Goal: Transaction & Acquisition: Purchase product/service

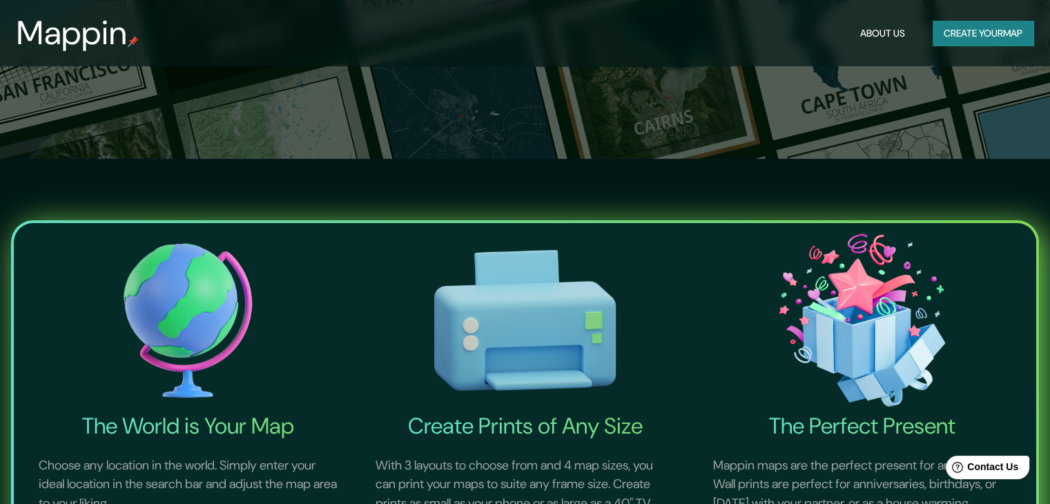
scroll to position [69, 0]
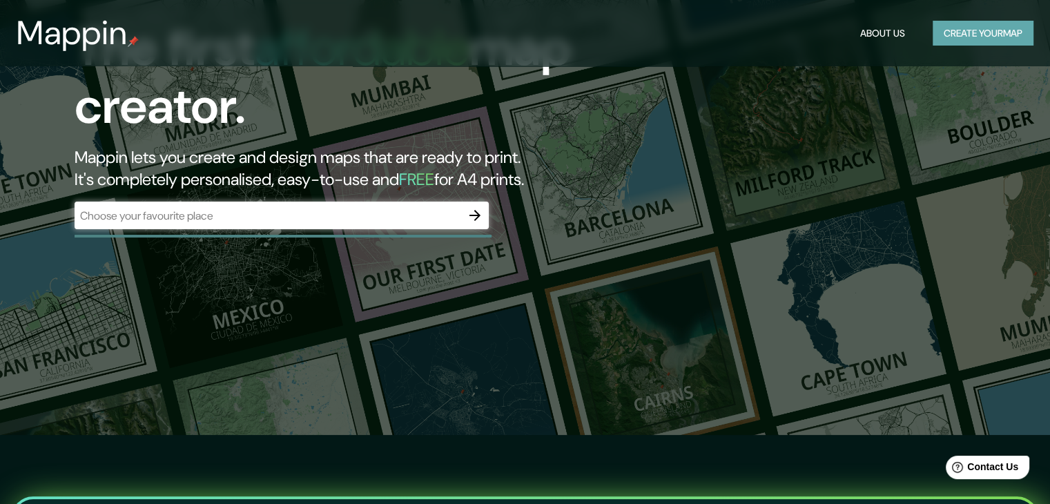
click at [954, 41] on button "Create your map" at bounding box center [983, 34] width 101 height 26
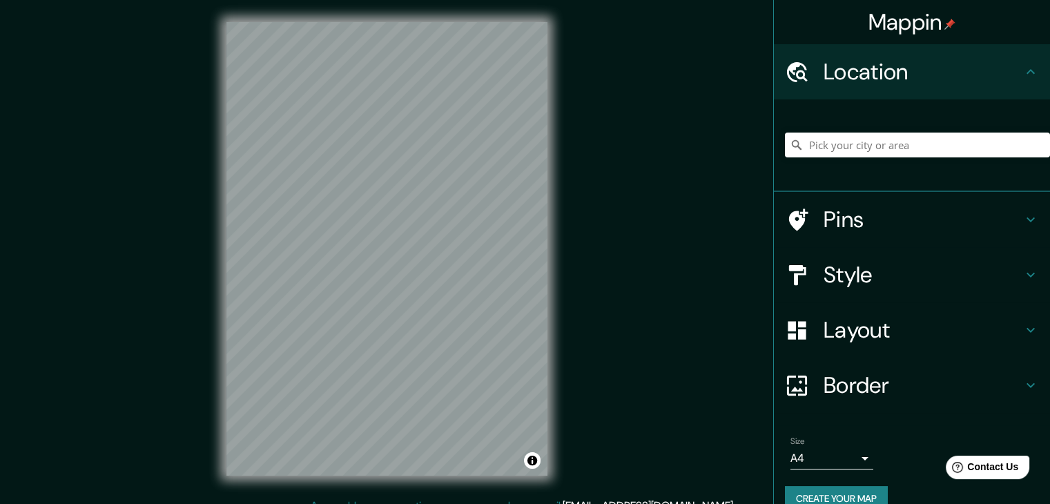
click at [869, 222] on h4 "Pins" at bounding box center [923, 220] width 199 height 28
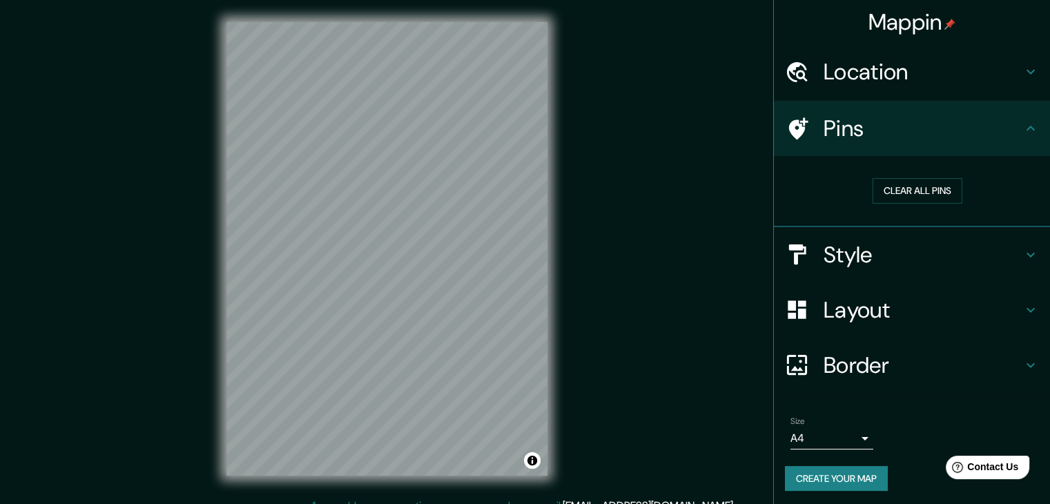
click at [979, 139] on h4 "Pins" at bounding box center [923, 129] width 199 height 28
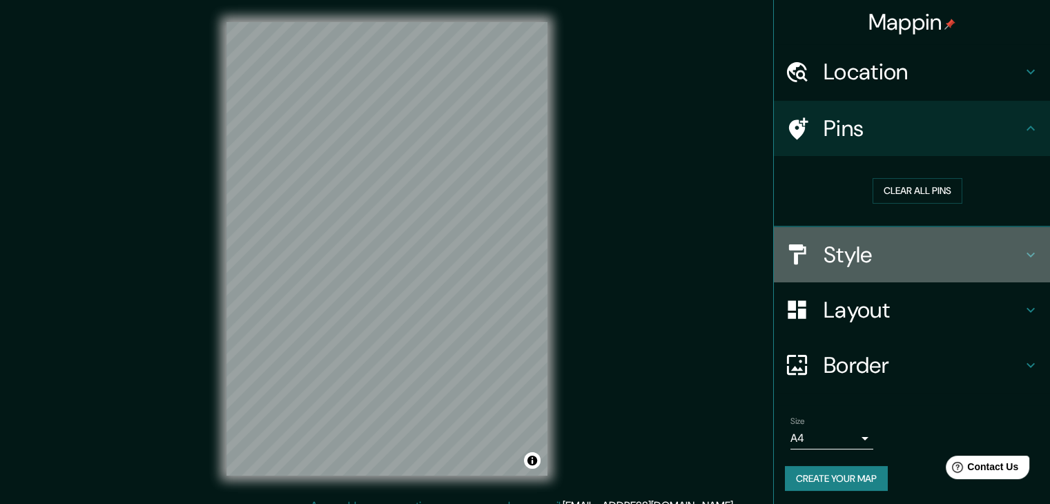
click at [969, 260] on h4 "Style" at bounding box center [923, 255] width 199 height 28
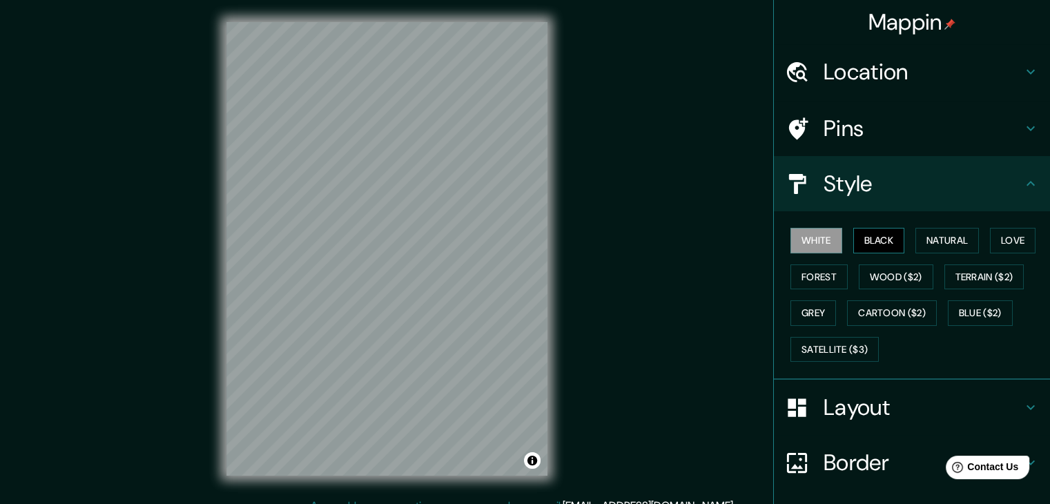
click at [878, 246] on button "Black" at bounding box center [879, 241] width 52 height 26
click at [801, 242] on button "White" at bounding box center [817, 241] width 52 height 26
click at [882, 244] on button "Black" at bounding box center [879, 241] width 52 height 26
click at [815, 237] on button "White" at bounding box center [817, 241] width 52 height 26
click at [864, 238] on button "Black" at bounding box center [879, 241] width 52 height 26
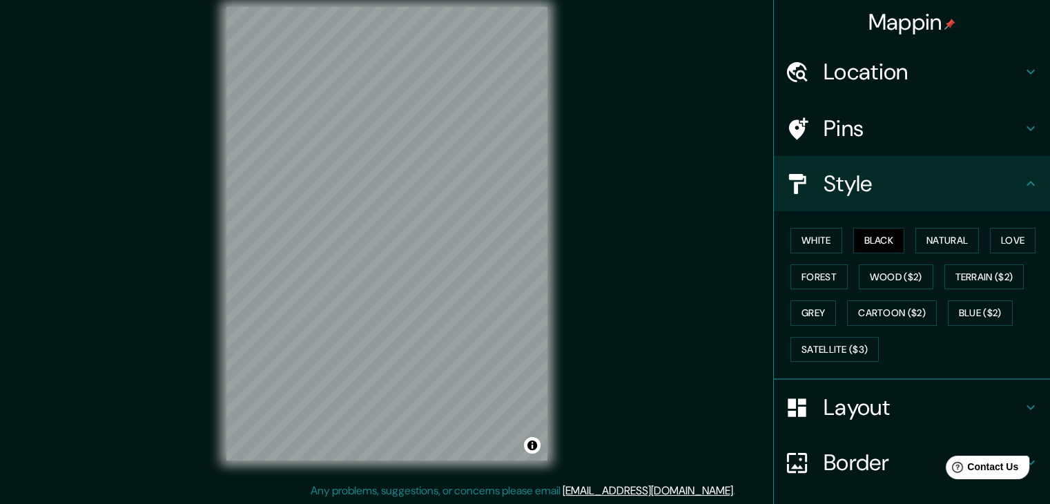
scroll to position [16, 0]
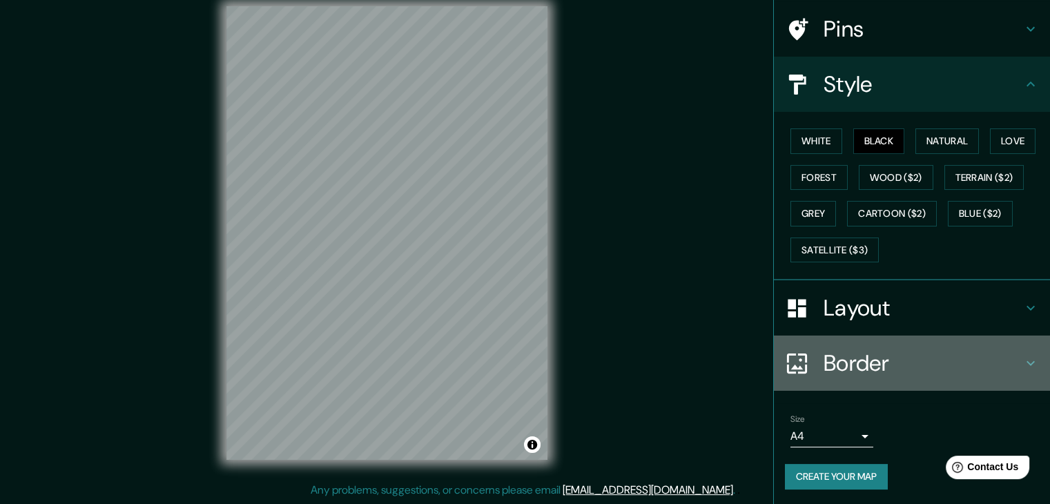
click at [829, 356] on h4 "Border" at bounding box center [923, 363] width 199 height 28
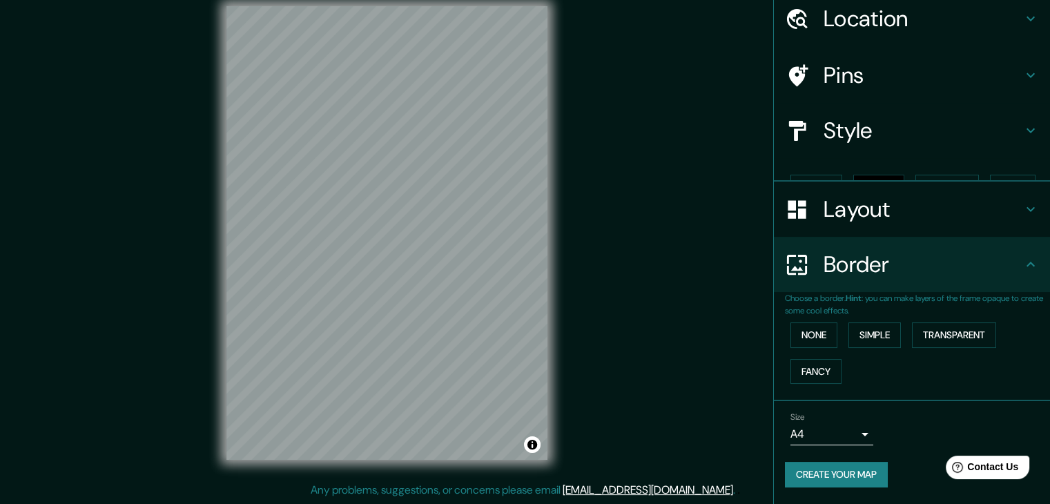
scroll to position [29, 0]
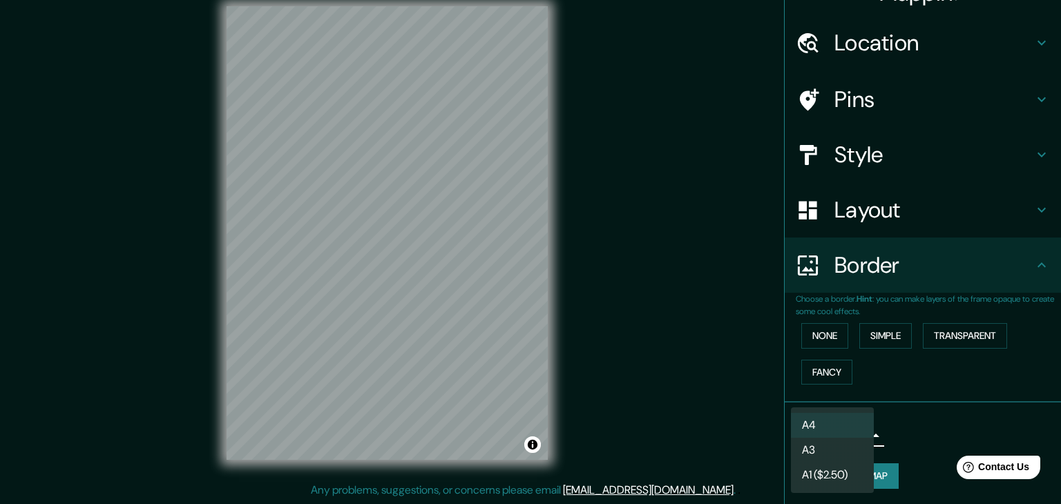
click at [832, 435] on body "Mappin Location Pins Style Layout Border Choose a border. Hint : you can make l…" at bounding box center [530, 236] width 1061 height 504
click at [824, 452] on li "A3" at bounding box center [832, 450] width 83 height 25
click at [836, 430] on body "Mappin Location Pins Style Layout Border Choose a border. Hint : you can make l…" at bounding box center [530, 236] width 1061 height 504
click at [834, 426] on li "A4" at bounding box center [832, 425] width 83 height 25
type input "single"
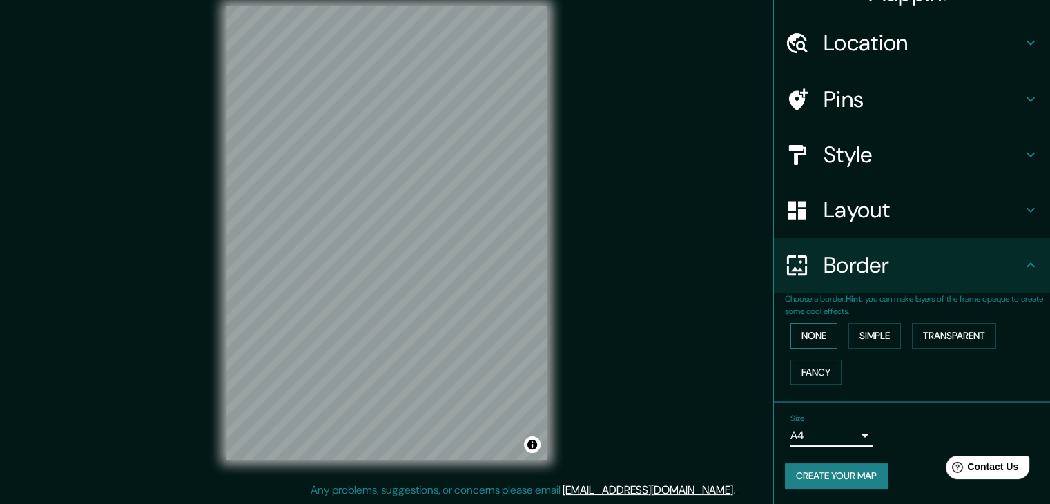
click at [806, 333] on button "None" at bounding box center [814, 336] width 47 height 26
click at [850, 332] on button "Simple" at bounding box center [875, 336] width 52 height 26
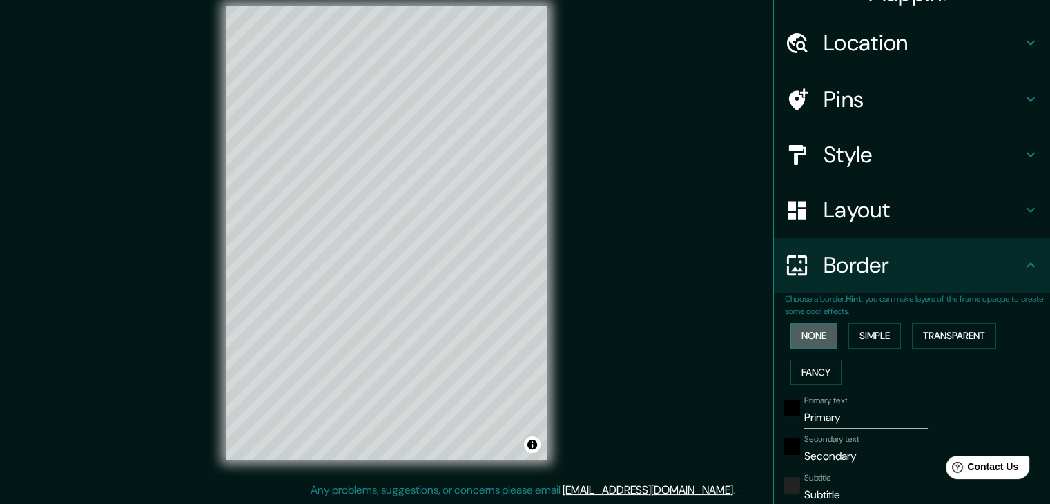
click at [811, 332] on button "None" at bounding box center [814, 336] width 47 height 26
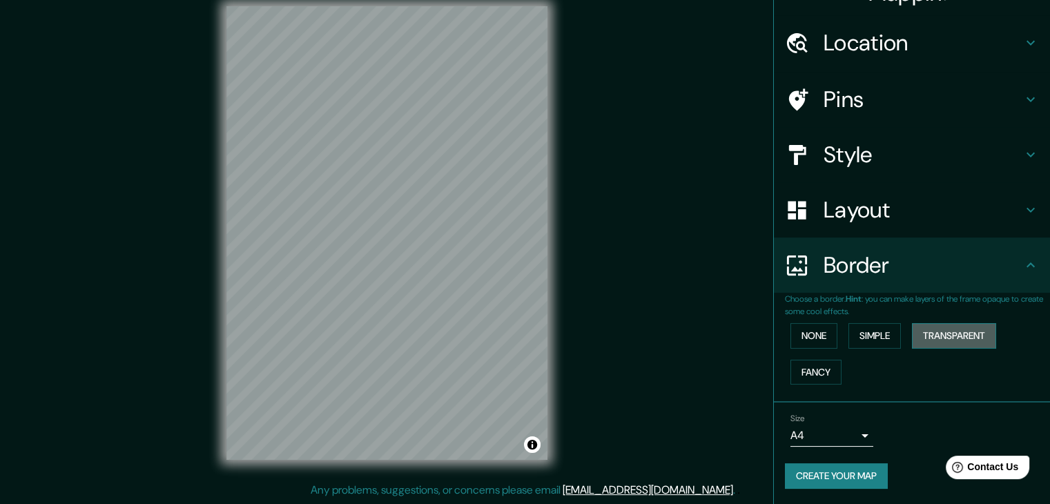
click at [940, 329] on button "Transparent" at bounding box center [954, 336] width 84 height 26
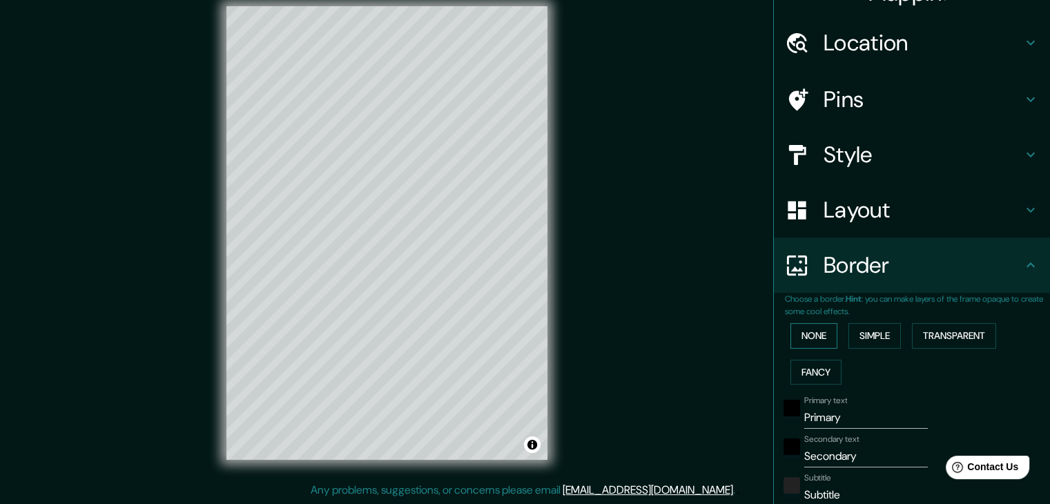
click at [819, 340] on button "None" at bounding box center [814, 336] width 47 height 26
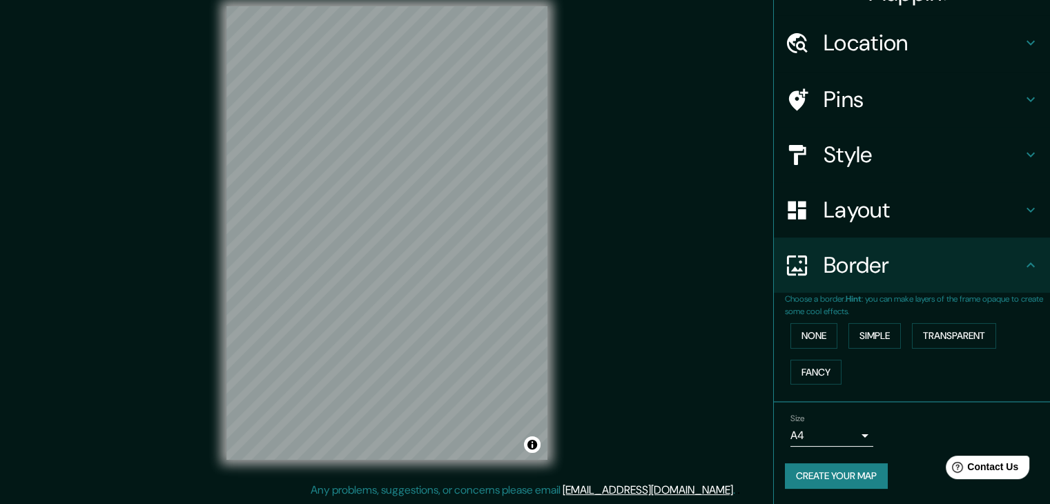
click at [218, 206] on div "© Mapbox © OpenStreetMap Improve this map" at bounding box center [386, 233] width 365 height 498
click at [608, 162] on div "Mappin Location Pins Style Layout Border Choose a border. Hint : you can make l…" at bounding box center [525, 244] width 1050 height 520
click at [565, 119] on div "© Mapbox © OpenStreetMap Improve this map" at bounding box center [386, 233] width 365 height 498
click at [851, 126] on div "Mappin Location Pins Style Layout Border Choose a border. Hint : you can make l…" at bounding box center [525, 244] width 1050 height 520
